Goal: Information Seeking & Learning: Learn about a topic

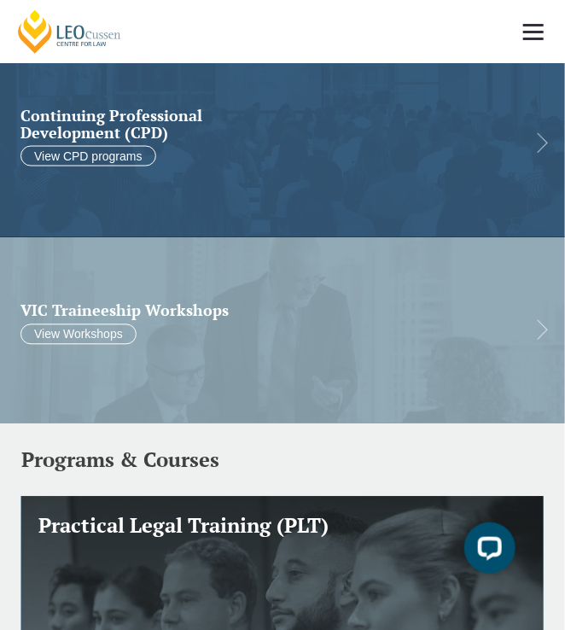
scroll to position [784, 0]
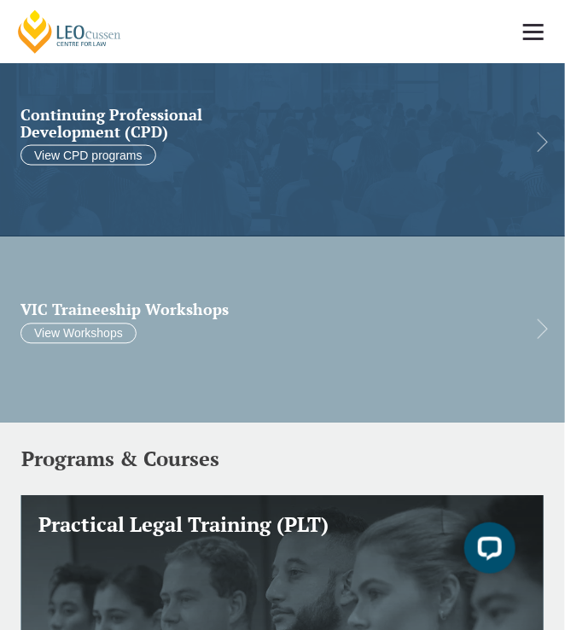
click at [110, 316] on h2 "VIC Traineeship Workshops" at bounding box center [268, 309] width 496 height 17
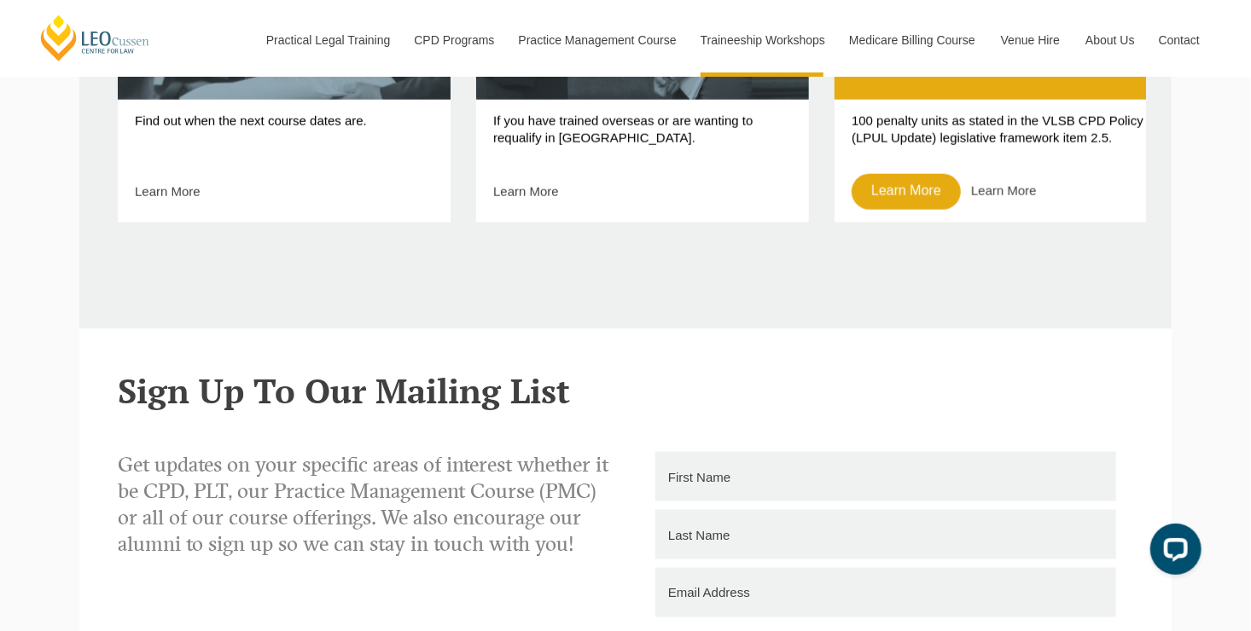
scroll to position [1018, 0]
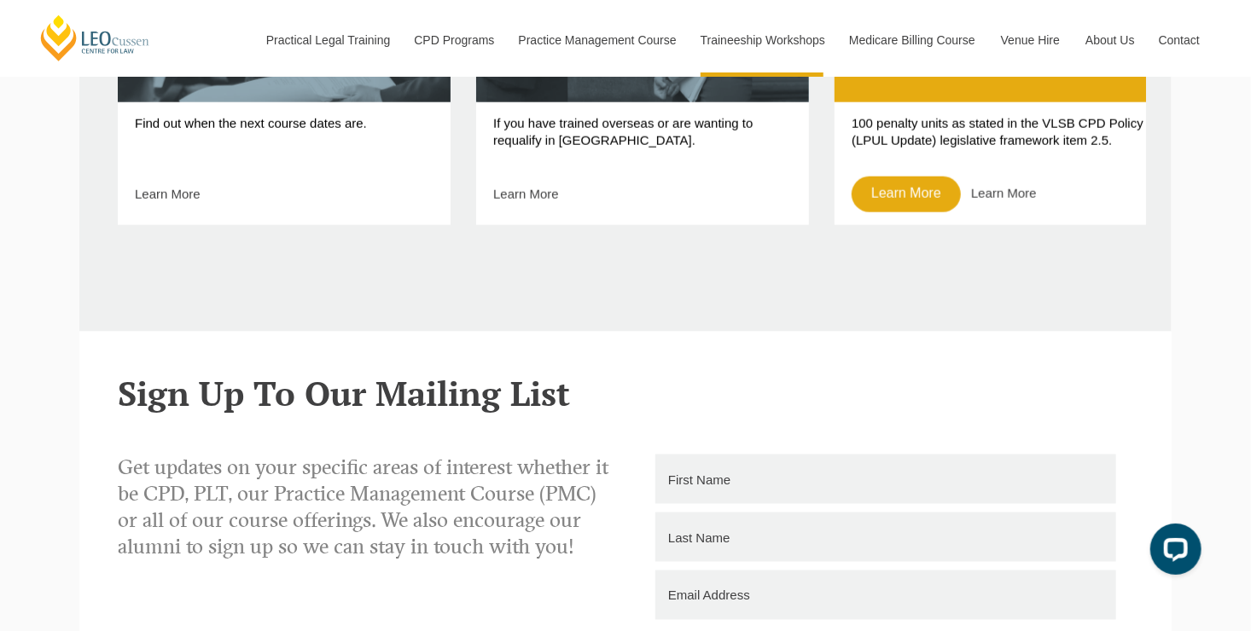
click at [564, 112] on div "100 penalty units as stated in the VLSB CPD Policy (LPUL Update) legislative fr…" at bounding box center [1000, 163] width 333 height 123
click at [564, 129] on p "100 penalty units as stated in the VLSB CPD Policy (LPUL Update) legislative fr…" at bounding box center [1000, 139] width 299 height 48
drag, startPoint x: 936, startPoint y: 171, endPoint x: 925, endPoint y: 188, distance: 20.3
click at [564, 188] on div "100 penalty units as stated in the VLSB CPD Policy (LPUL Update) legislative fr…" at bounding box center [1000, 163] width 333 height 123
click at [564, 188] on link "Learn More" at bounding box center [905, 195] width 109 height 36
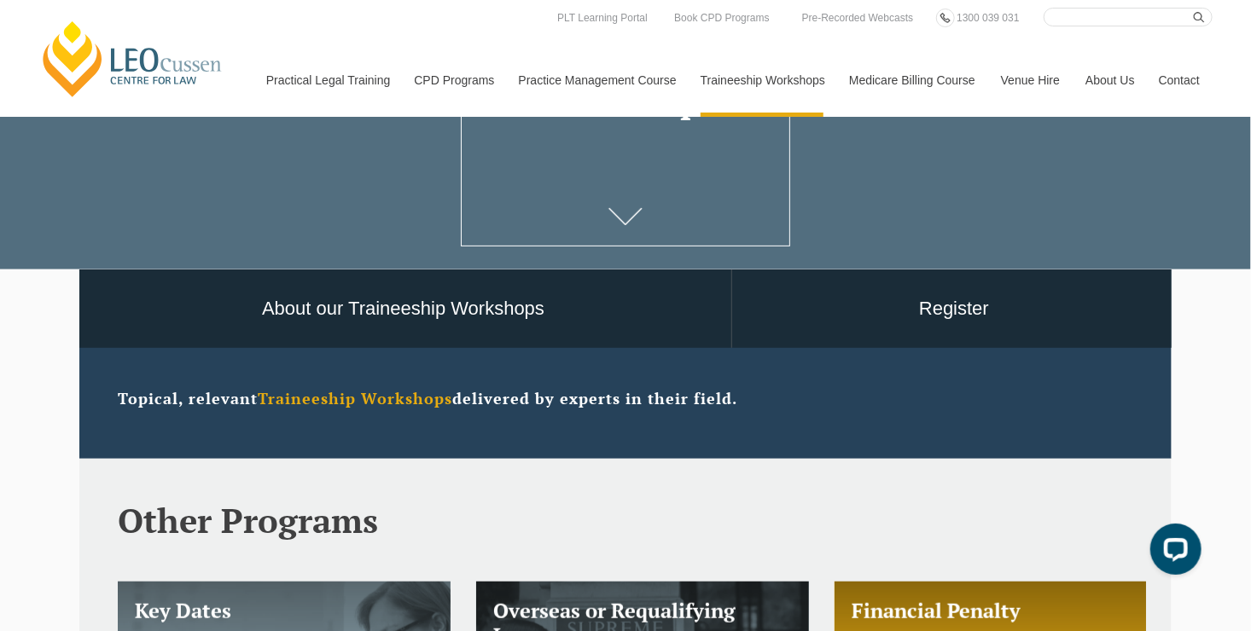
scroll to position [0, 0]
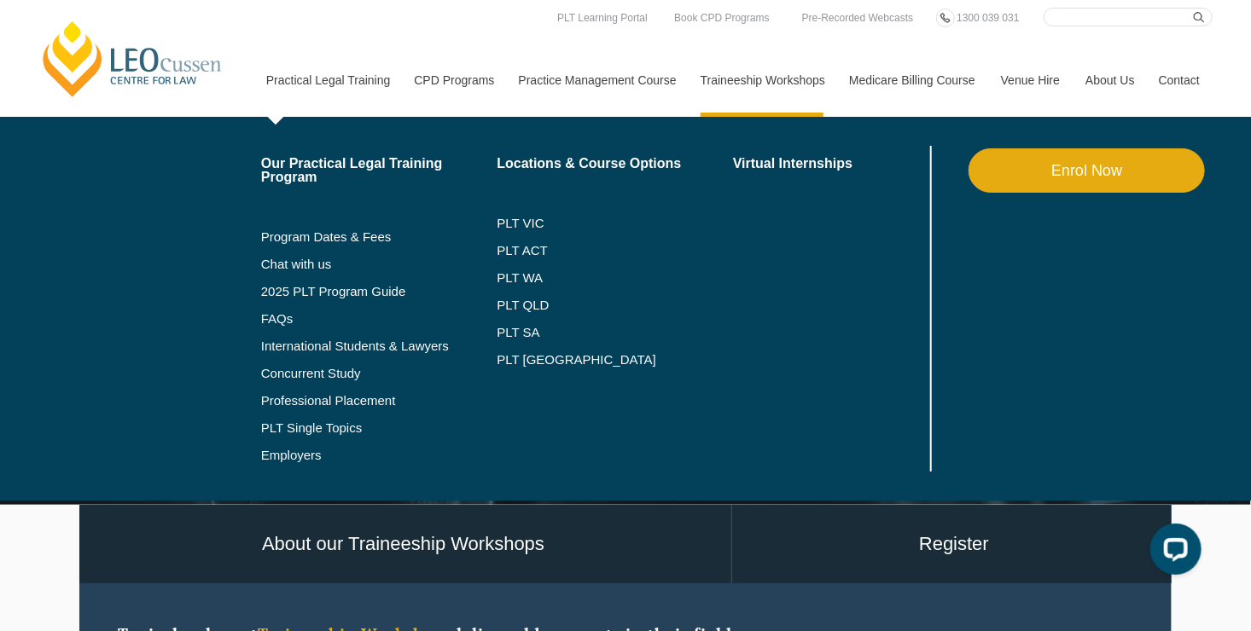
click at [365, 92] on link "Practical Legal Training" at bounding box center [327, 80] width 148 height 73
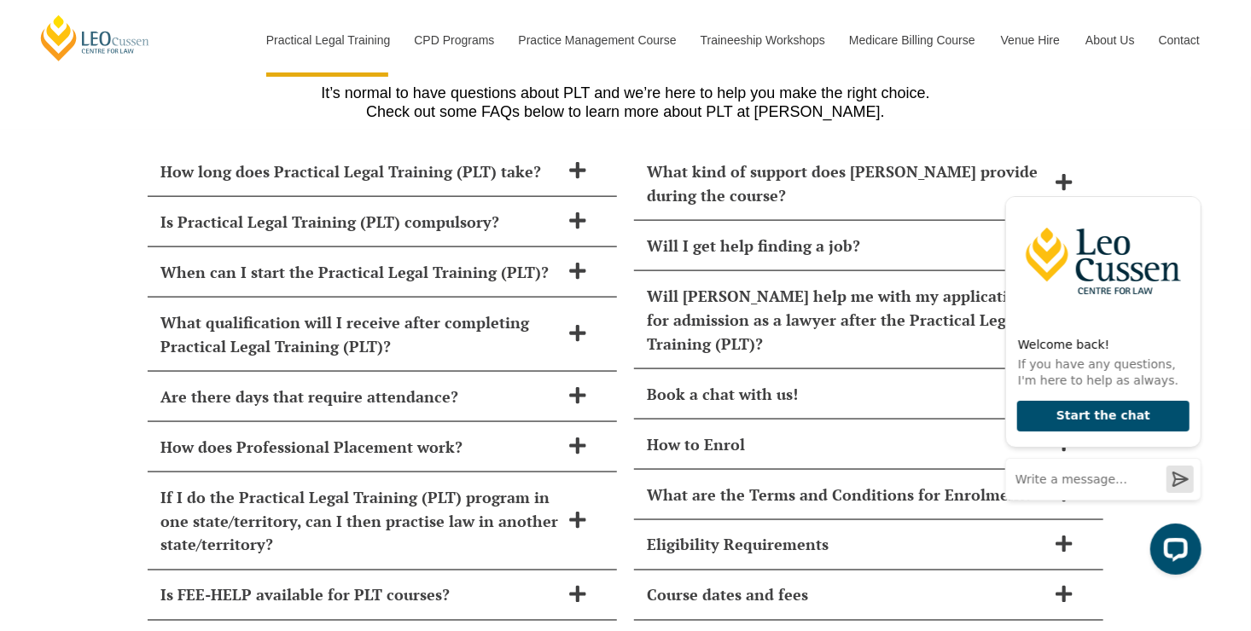
scroll to position [7268, 0]
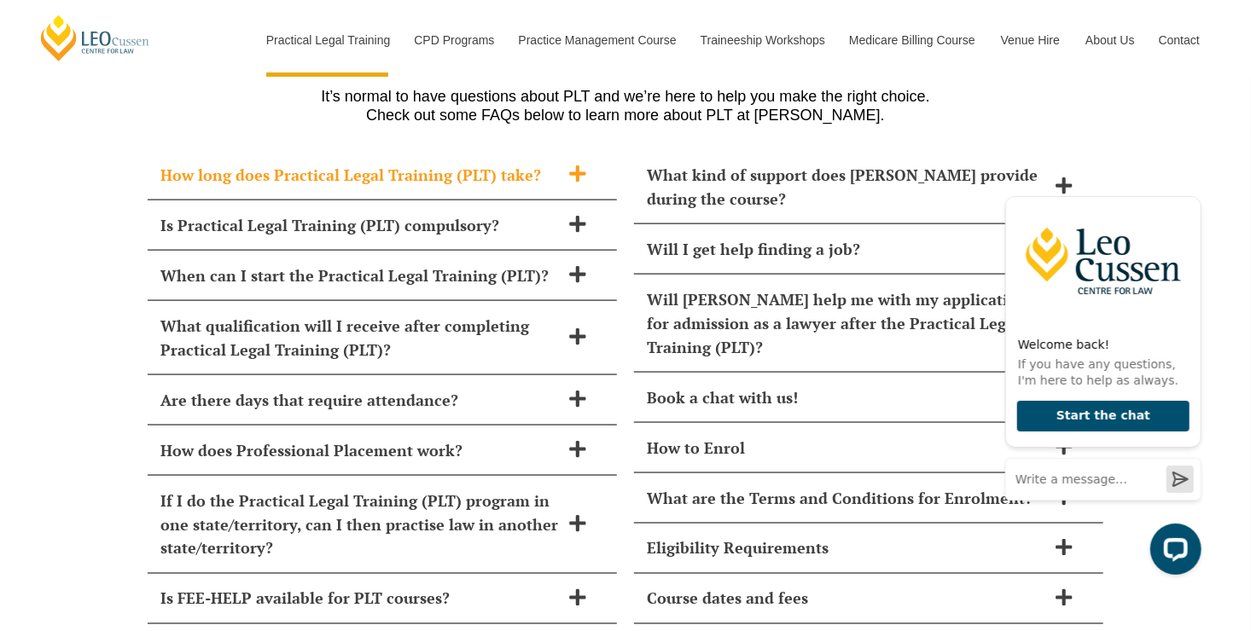
click at [572, 165] on icon at bounding box center [577, 173] width 16 height 16
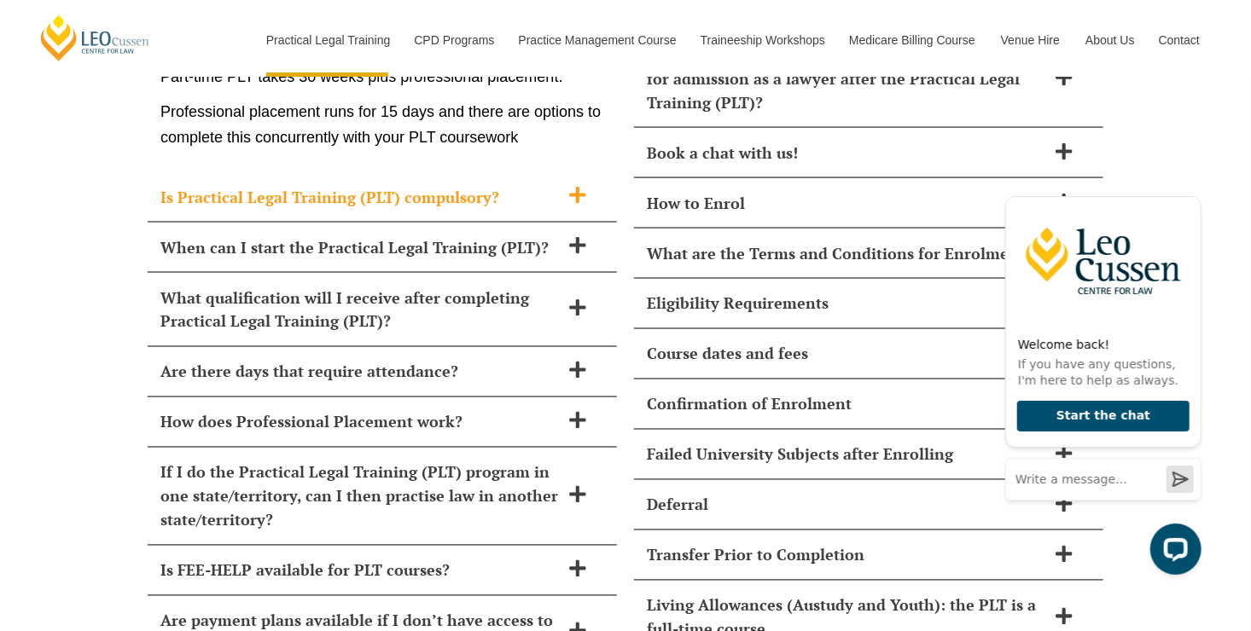
scroll to position [7514, 0]
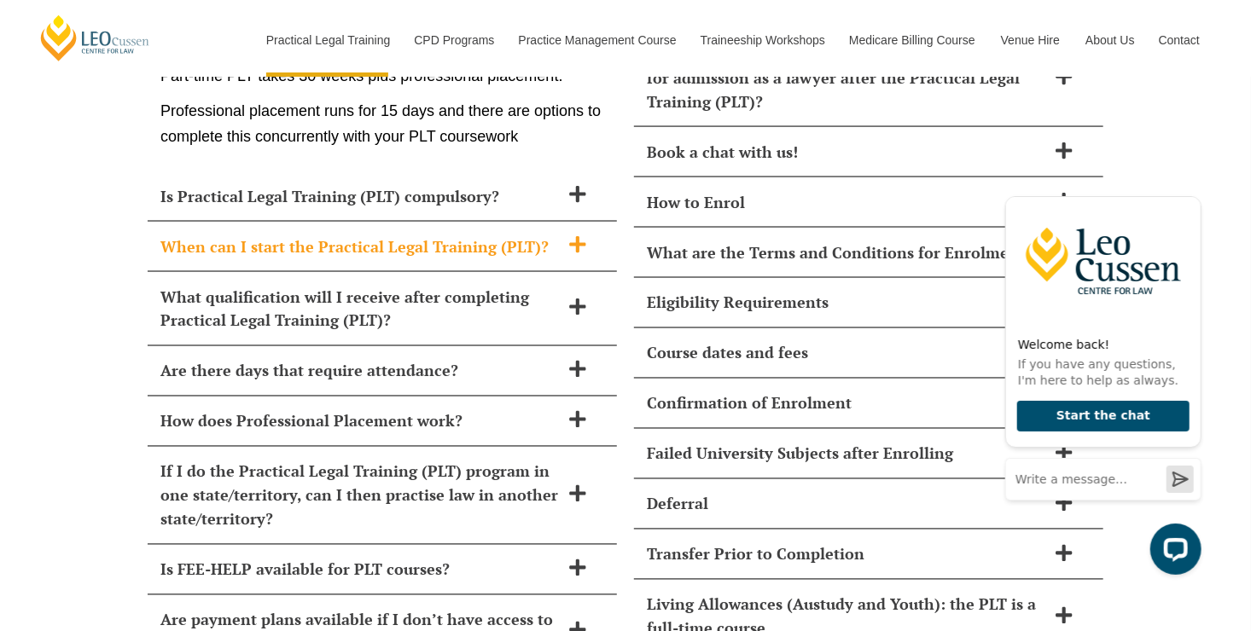
click at [453, 235] on span "When can I start the Practical Legal Training (PLT)?" at bounding box center [359, 247] width 399 height 24
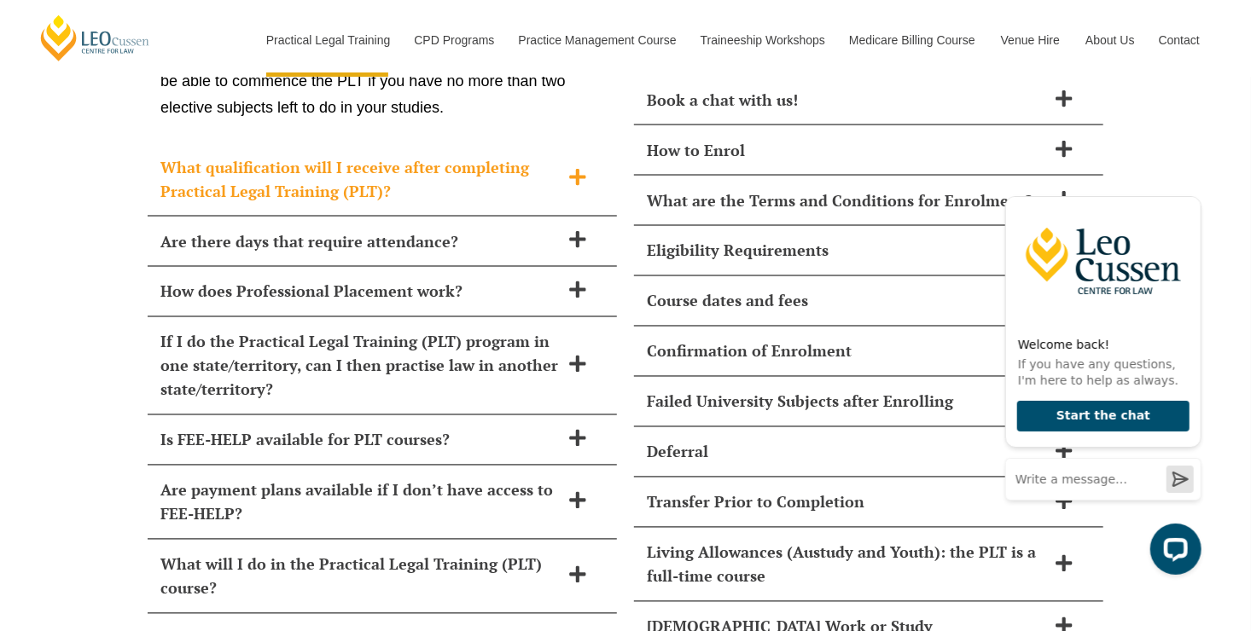
scroll to position [7569, 0]
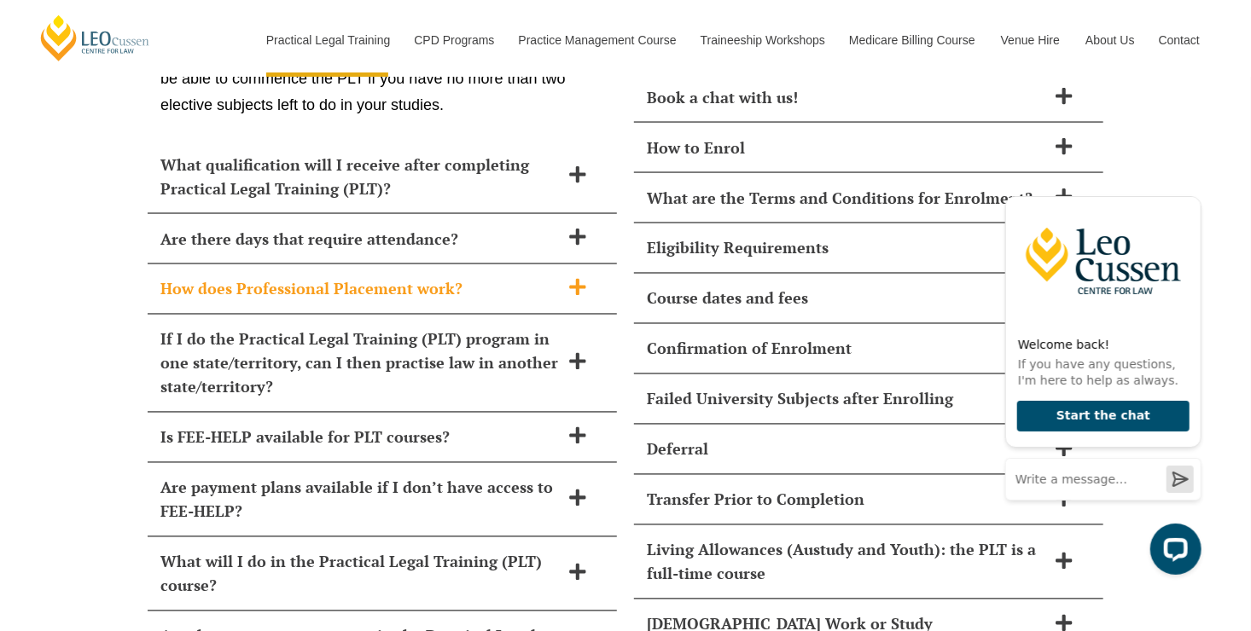
click at [440, 277] on span "How does Professional Placement work?" at bounding box center [359, 289] width 399 height 24
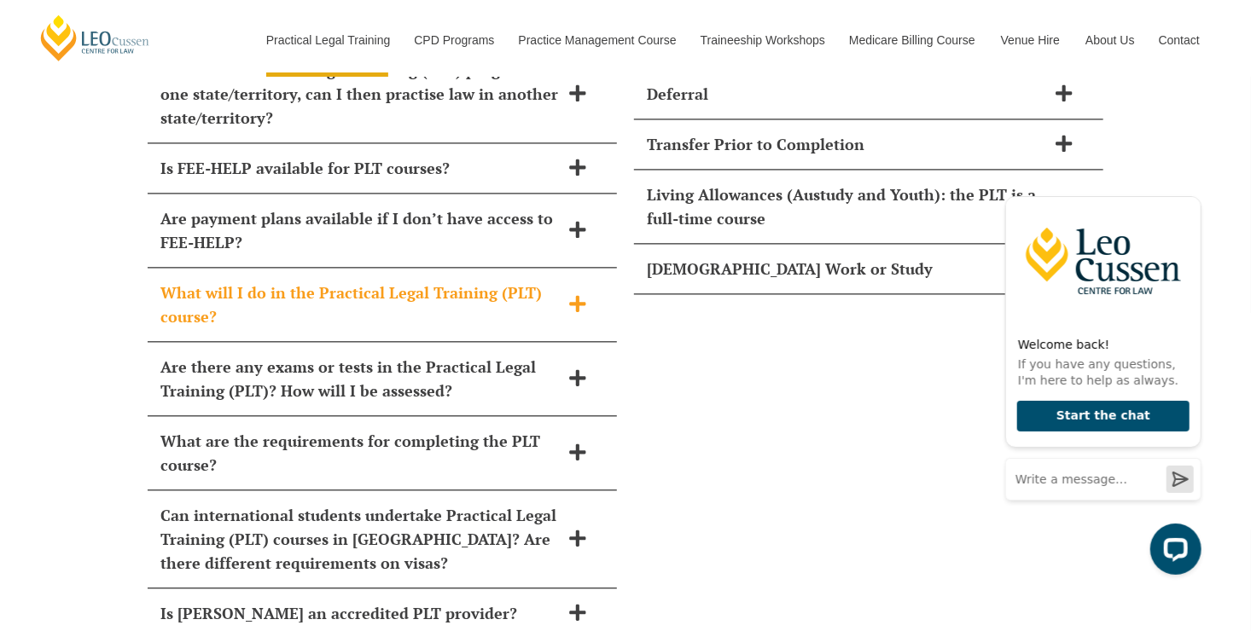
scroll to position [7926, 0]
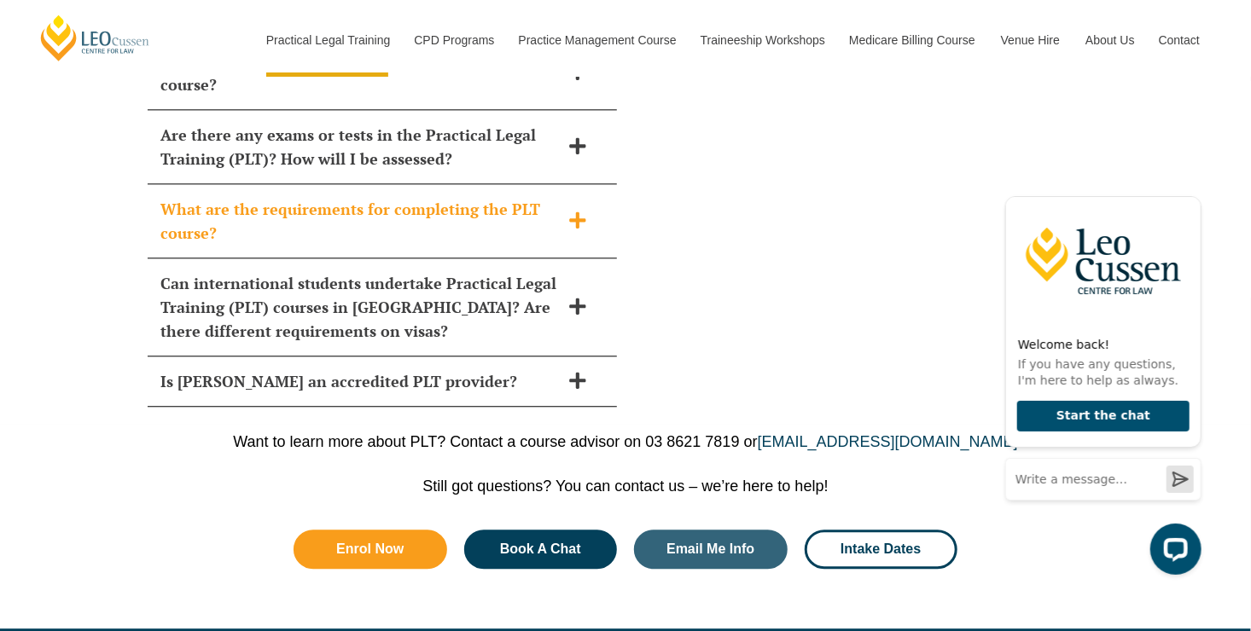
click at [512, 197] on span "What are the requirements for completing the PLT course?" at bounding box center [359, 221] width 399 height 48
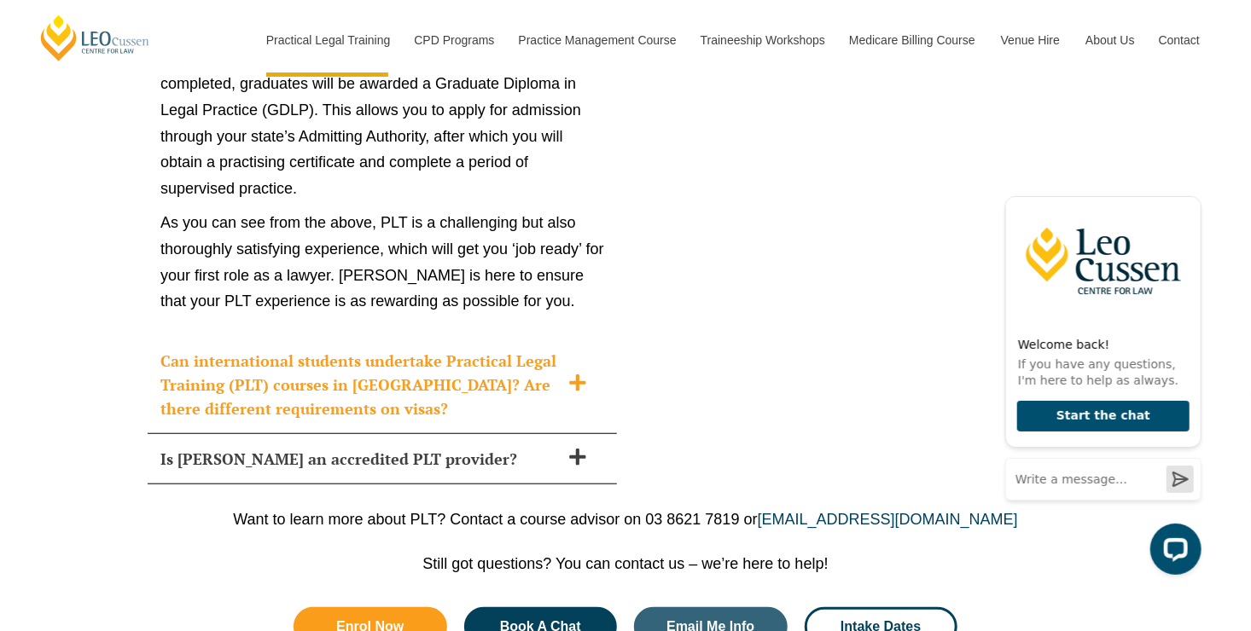
scroll to position [9793, 0]
click at [581, 375] on icon at bounding box center [577, 384] width 19 height 19
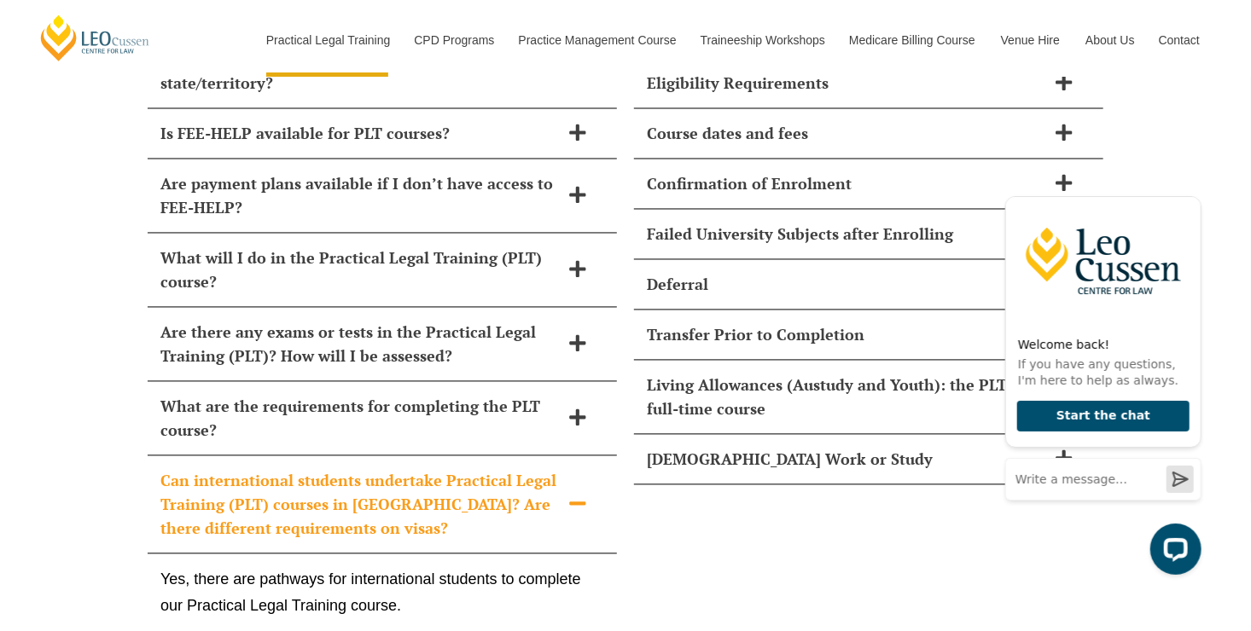
scroll to position [7735, 0]
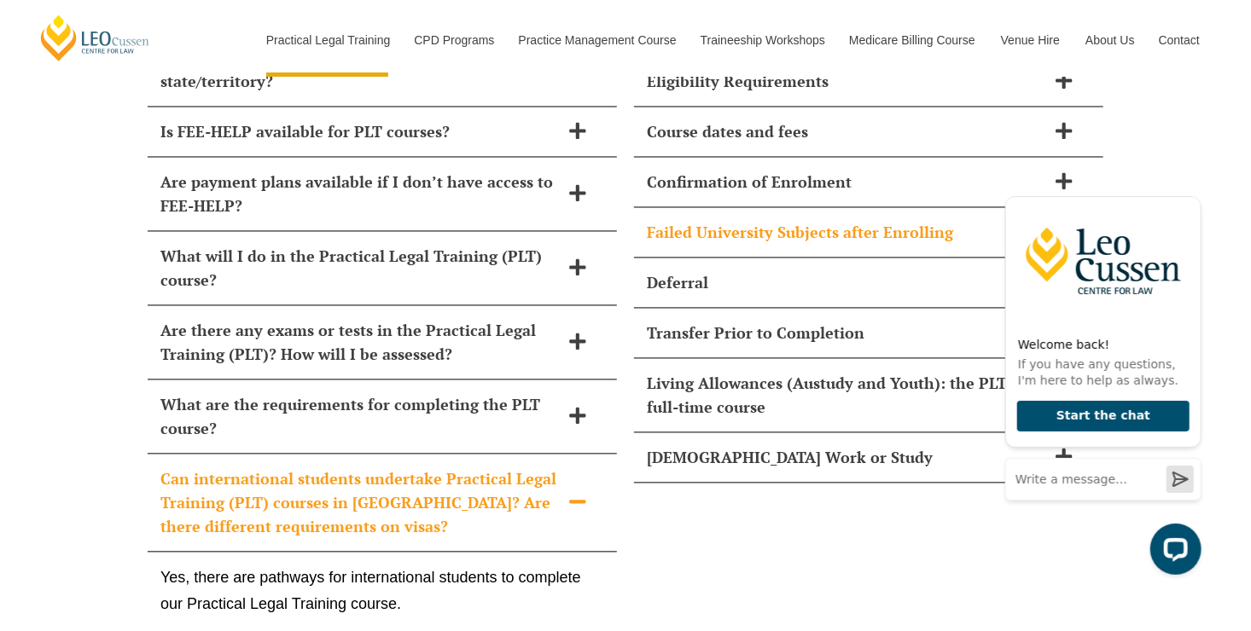
click at [762, 208] on div "Failed University Subjects after Enrolling" at bounding box center [868, 233] width 469 height 50
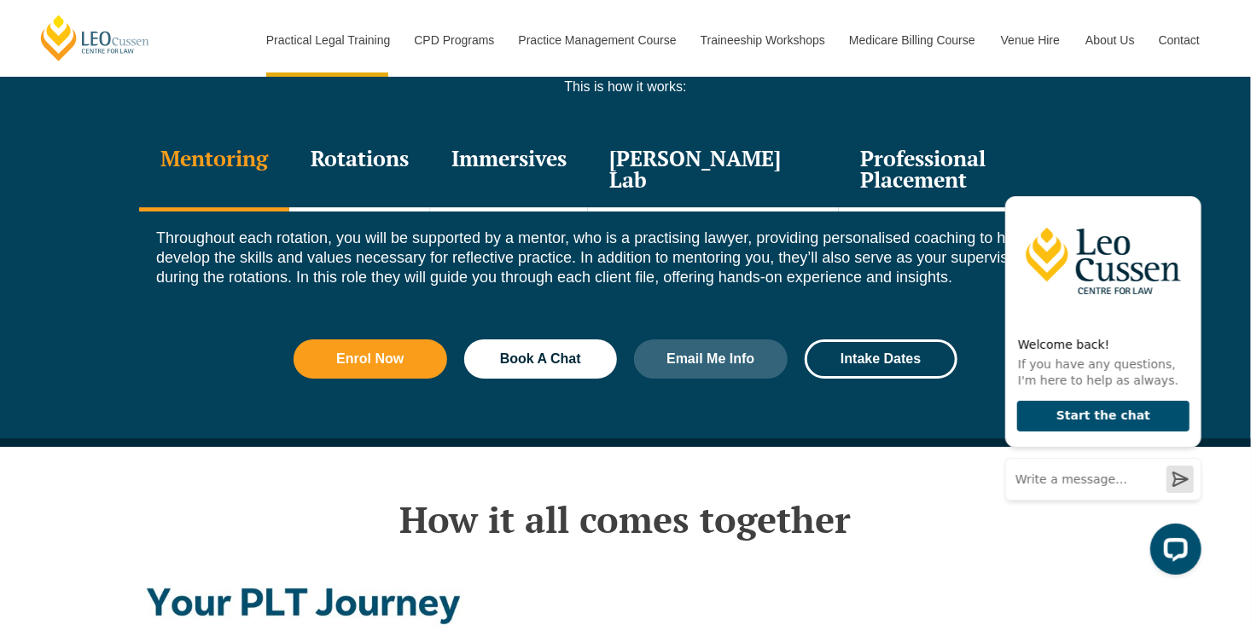
scroll to position [2417, 0]
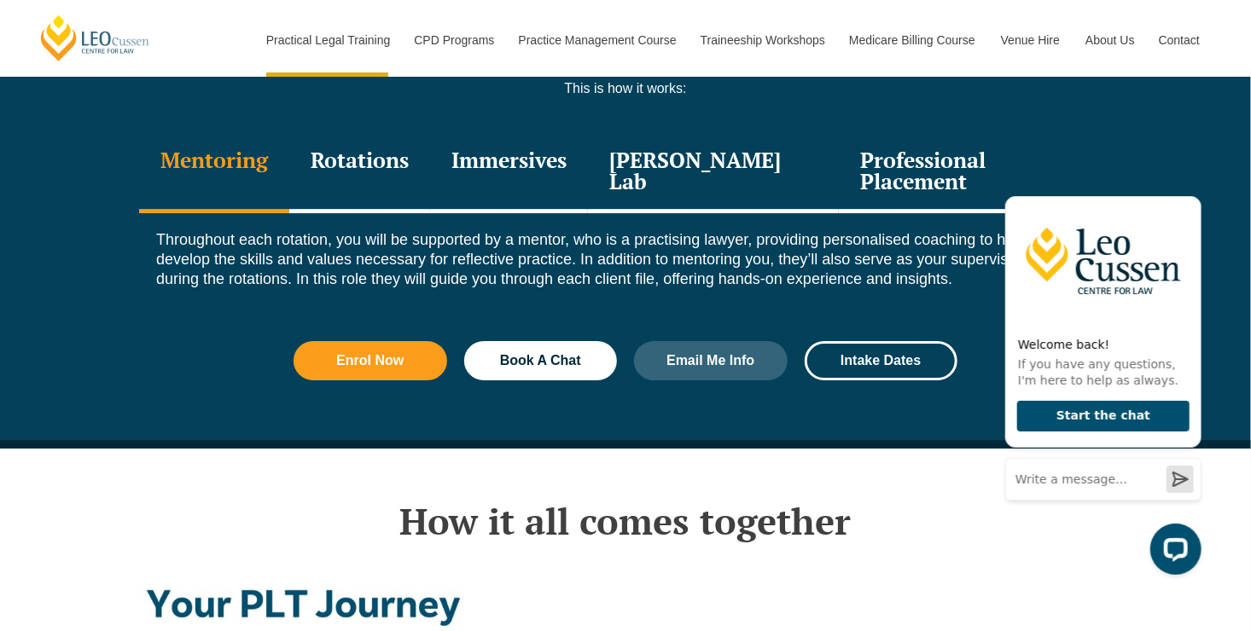
click at [940, 137] on div "Professional Placement" at bounding box center [975, 172] width 273 height 81
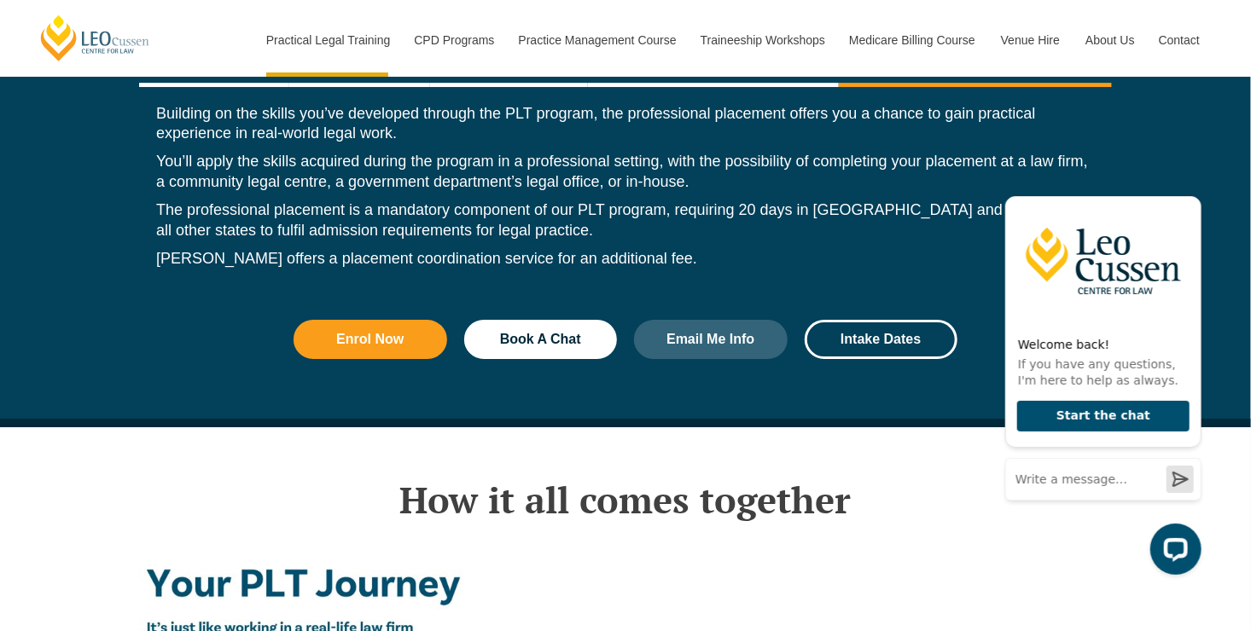
scroll to position [2545, 0]
